Goal: Navigation & Orientation: Find specific page/section

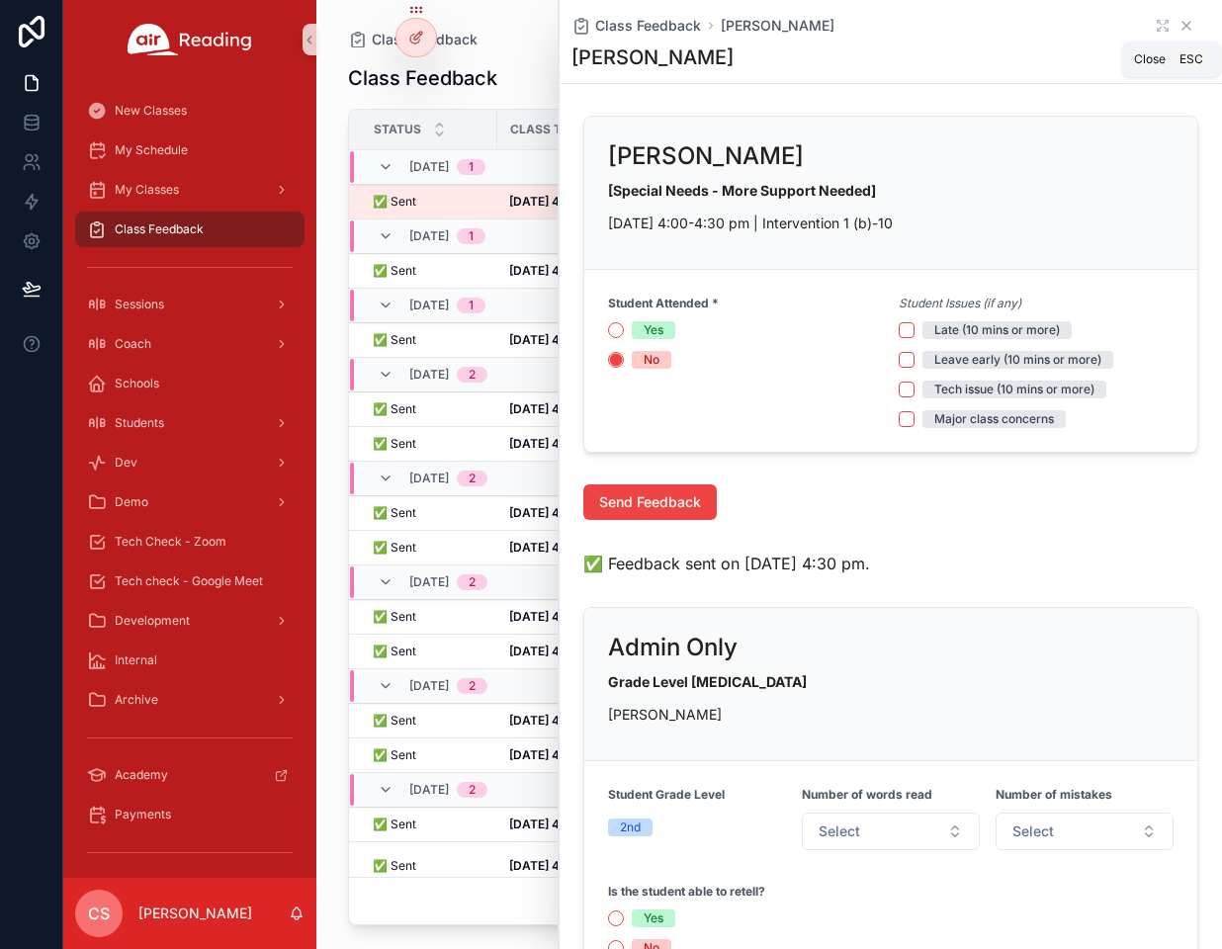
click at [1179, 23] on icon "scrollable content" at bounding box center [1187, 26] width 16 height 16
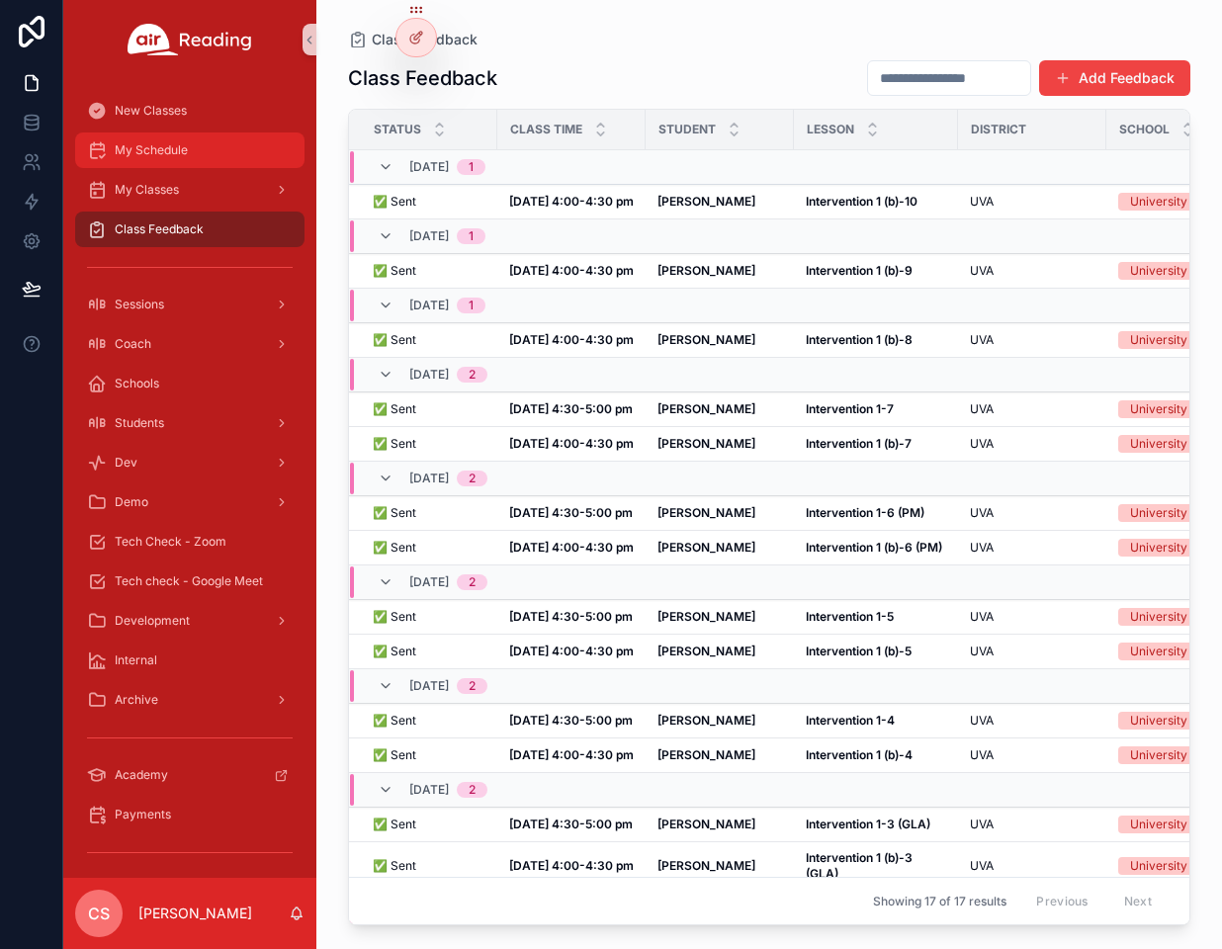
click at [187, 159] on div "My Schedule" at bounding box center [190, 150] width 206 height 32
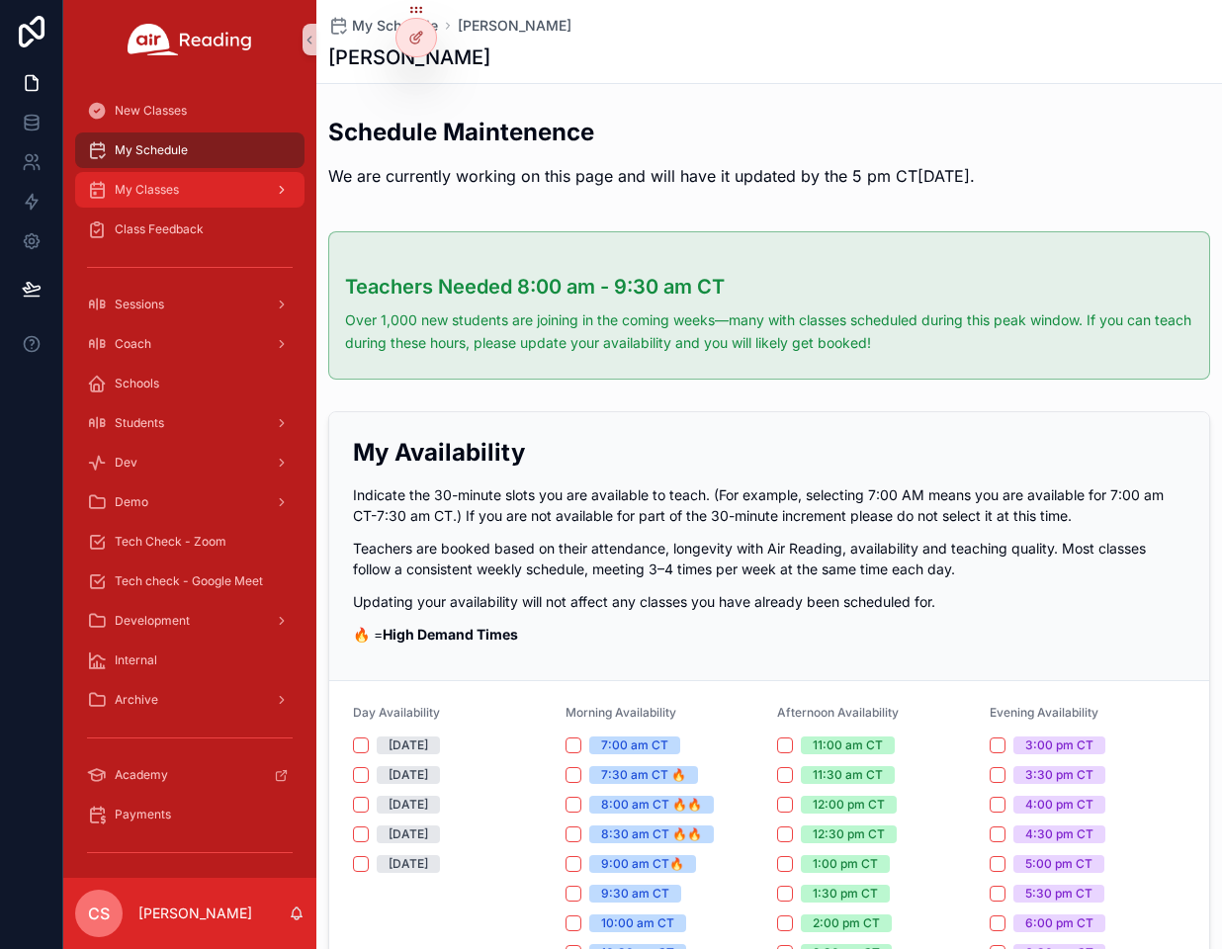
click at [185, 188] on div "My Classes" at bounding box center [190, 190] width 206 height 32
